Goal: Information Seeking & Learning: Learn about a topic

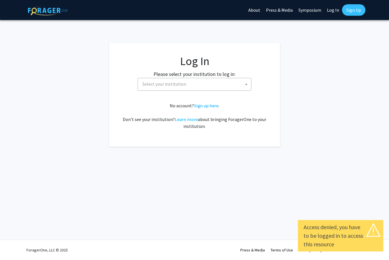
select select
click at [240, 86] on span "Select your institution" at bounding box center [195, 84] width 111 height 12
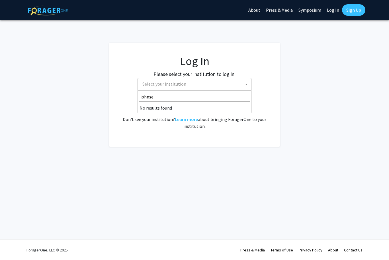
type input "[PERSON_NAME]"
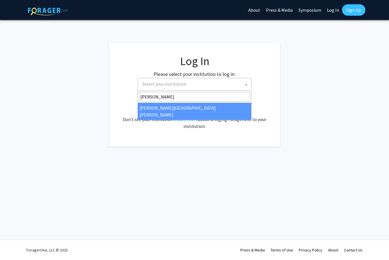
select select "1"
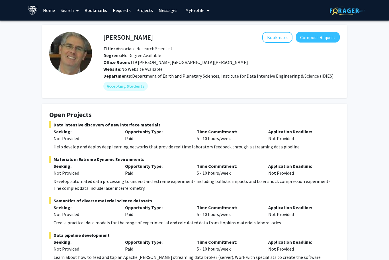
click at [294, 119] on fg-card-title "Open Projects" at bounding box center [194, 116] width 291 height 11
click at [138, 8] on link "Projects" at bounding box center [145, 10] width 22 height 20
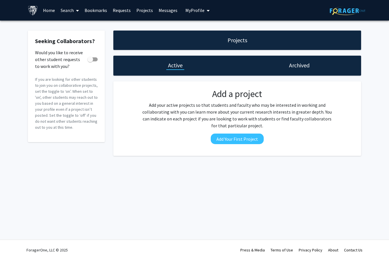
click at [93, 10] on link "Bookmarks" at bounding box center [96, 10] width 28 height 20
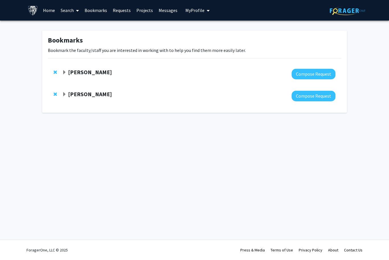
click at [137, 15] on link "Projects" at bounding box center [145, 10] width 22 height 20
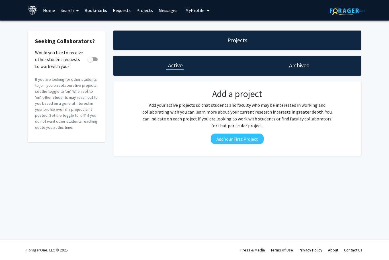
click at [76, 13] on span at bounding box center [76, 11] width 5 height 20
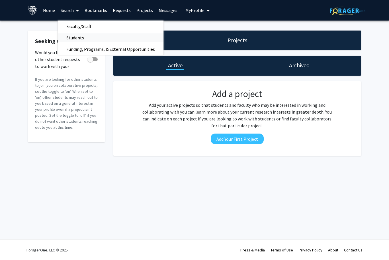
click at [70, 34] on span "Students" at bounding box center [75, 37] width 35 height 11
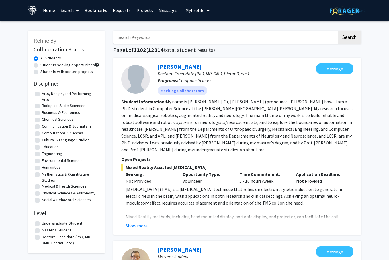
click at [49, 13] on link "Home" at bounding box center [49, 10] width 18 height 20
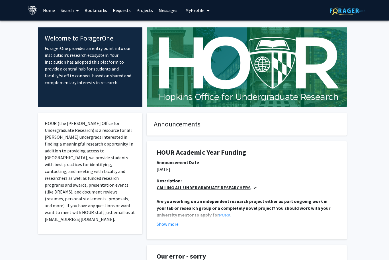
click at [66, 9] on link "Search" at bounding box center [70, 10] width 24 height 20
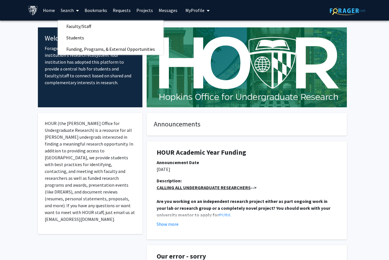
click at [48, 12] on link "Home" at bounding box center [49, 10] width 18 height 20
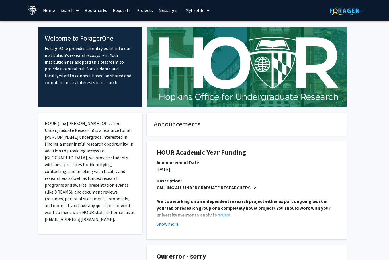
click at [81, 10] on link "Search" at bounding box center [70, 10] width 24 height 20
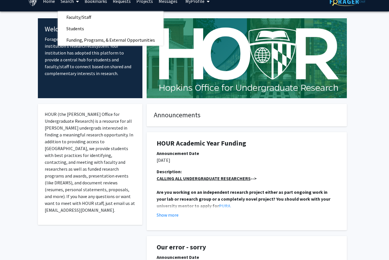
scroll to position [54, 0]
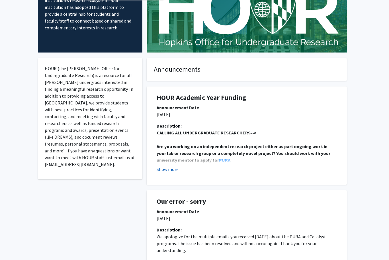
click at [173, 166] on button "Show more" at bounding box center [168, 169] width 22 height 7
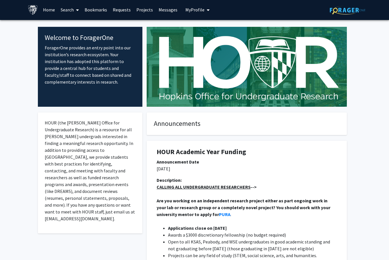
scroll to position [0, 0]
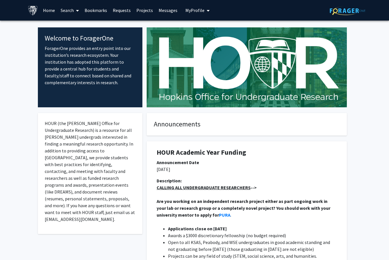
click at [68, 12] on link "Search" at bounding box center [70, 10] width 24 height 20
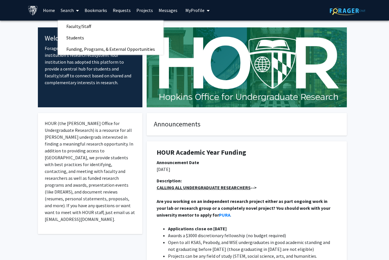
click at [47, 12] on link "Home" at bounding box center [49, 10] width 18 height 20
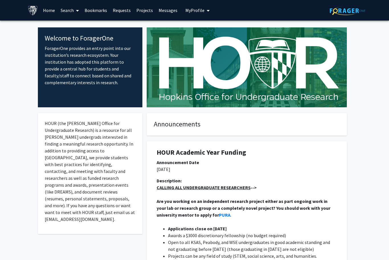
click at [76, 12] on icon at bounding box center [77, 10] width 3 height 5
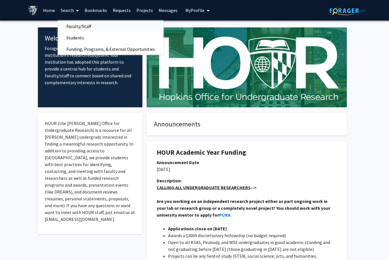
click at [69, 23] on span "Faculty/Staff" at bounding box center [79, 26] width 42 height 11
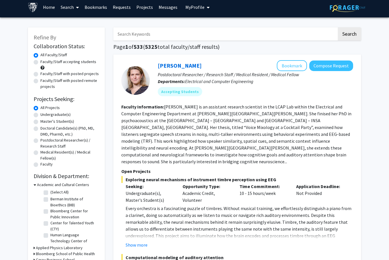
click at [328, 31] on input "Search Keywords" at bounding box center [225, 33] width 224 height 13
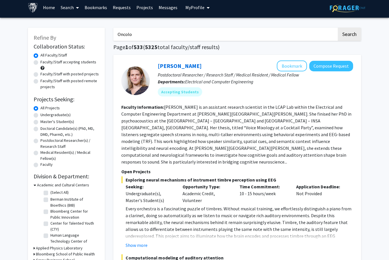
type input "Oncolog"
click at [349, 33] on button "Search" at bounding box center [349, 34] width 23 height 13
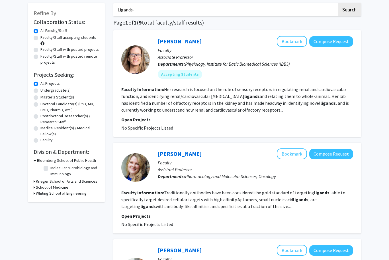
scroll to position [24, 0]
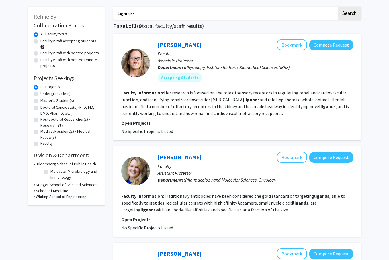
type input "Ligands"
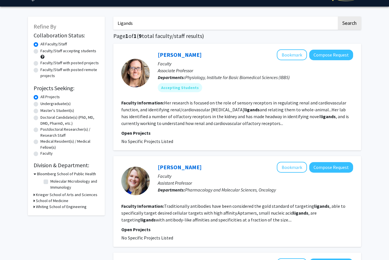
scroll to position [14, 0]
click at [349, 23] on button "Search" at bounding box center [349, 23] width 23 height 13
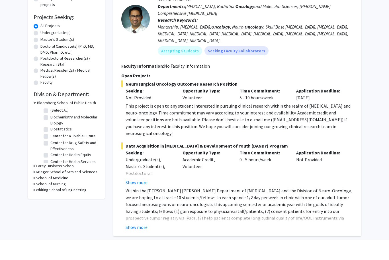
scroll to position [65, 0]
click at [144, 244] on button "Show more" at bounding box center [137, 247] width 22 height 7
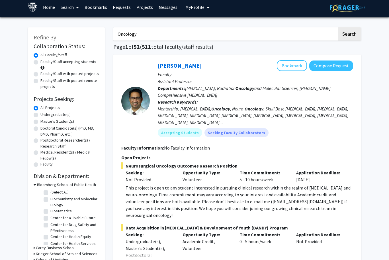
scroll to position [0, 0]
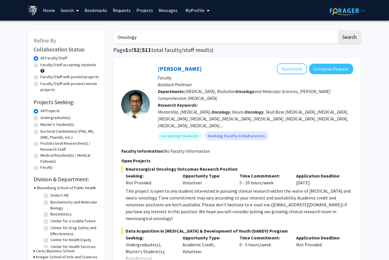
click at [248, 38] on input "Oncology" at bounding box center [225, 36] width 224 height 13
click at [349, 36] on button "Search" at bounding box center [349, 36] width 23 height 13
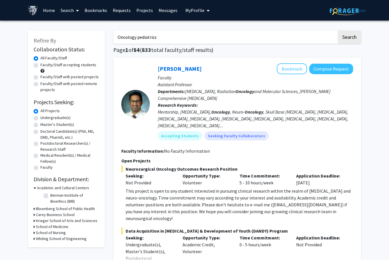
click at [126, 40] on input "Oncology pediatrics" at bounding box center [225, 36] width 224 height 13
click at [138, 34] on input "Oncology pediatrics" at bounding box center [225, 36] width 224 height 13
click at [349, 36] on button "Search" at bounding box center [349, 36] width 23 height 13
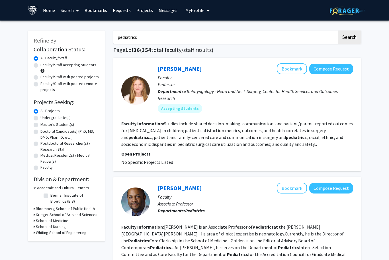
click at [305, 39] on input "pediatrics" at bounding box center [225, 36] width 224 height 13
type input "pediatrics."
click at [349, 36] on button "Search" at bounding box center [349, 36] width 23 height 13
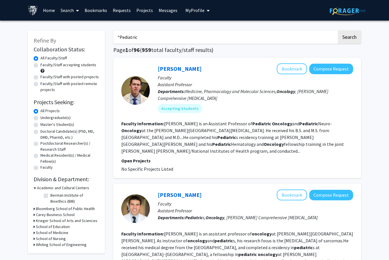
type input "“"
click at [119, 38] on input "Oncology pediatrics”" at bounding box center [225, 36] width 224 height 13
click at [349, 36] on button "Search" at bounding box center [349, 36] width 23 height 13
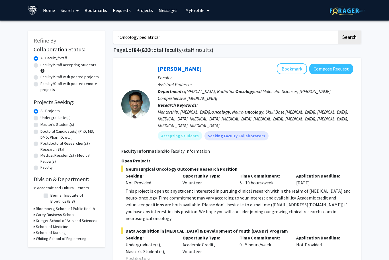
click at [155, 40] on input "“Oncology pediatrics”" at bounding box center [225, 36] width 224 height 13
type input "“"
type input "“Pediatric oncology”"
click at [349, 36] on button "Search" at bounding box center [349, 36] width 23 height 13
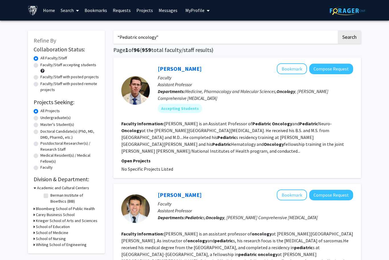
click at [176, 118] on fg-search-faculty "Michael Koldobskiy Bookmark Compose Request Faculty Assistant Professor Departm…" at bounding box center [237, 117] width 232 height 109
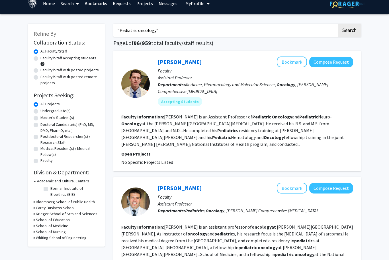
scroll to position [8, 0]
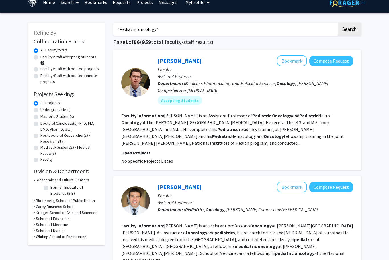
click at [344, 128] on fg-read-more "Koldobskiy is an Assistant Professor of Pediatric Oncology and Pediatric Neuro-…" at bounding box center [232, 129] width 223 height 33
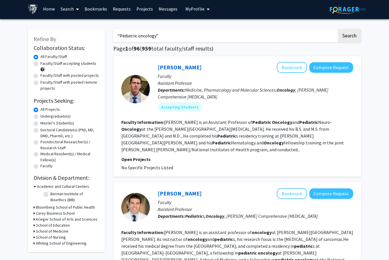
scroll to position [0, 0]
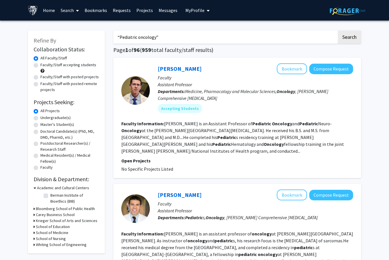
click at [40, 76] on label "Faculty/Staff with posted projects" at bounding box center [69, 77] width 58 height 6
click at [40, 76] on input "Faculty/Staff with posted projects" at bounding box center [42, 76] width 4 height 4
radio input "true"
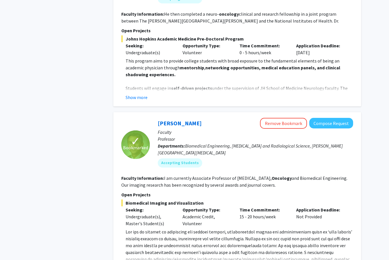
scroll to position [907, 0]
click at [146, 241] on fg-read-more "www.pathaklab.org ) to Dr. Arvind Pathak at apathak2@jhmi.edu . Show more" at bounding box center [237, 249] width 232 height 43
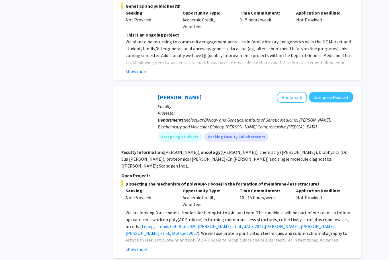
scroll to position [1357, 0]
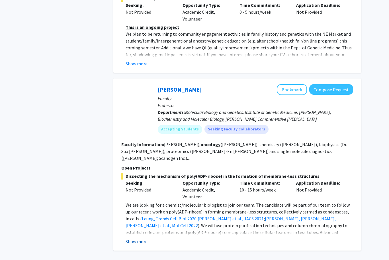
click at [135, 238] on button "Show more" at bounding box center [137, 241] width 22 height 7
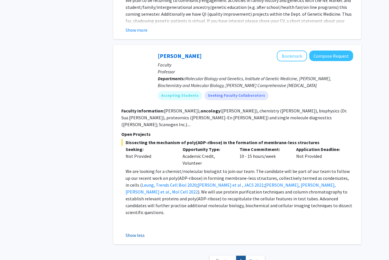
scroll to position [1393, 0]
